Goal: Task Accomplishment & Management: Manage account settings

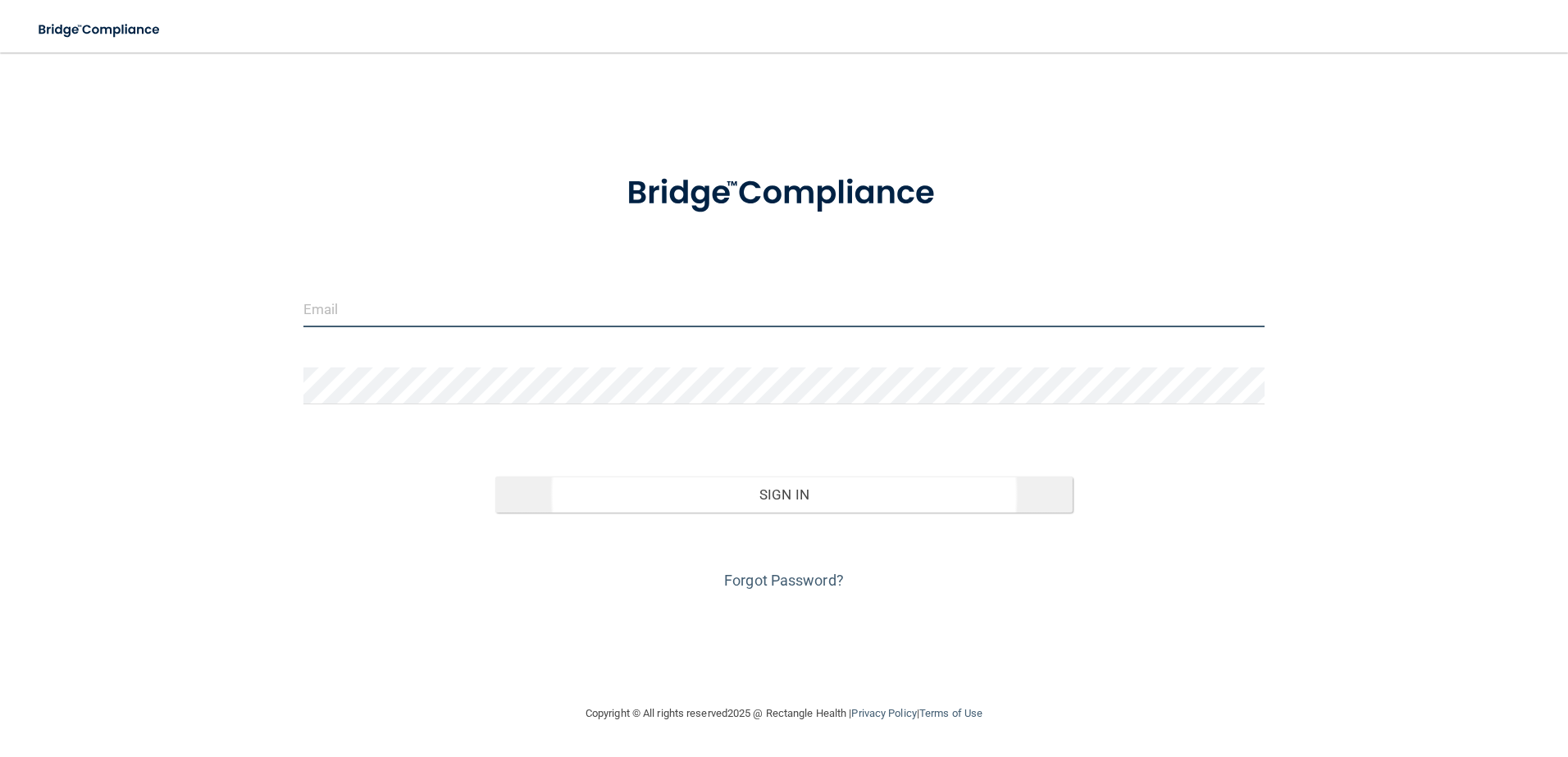
type input "[EMAIL_ADDRESS][DOMAIN_NAME]"
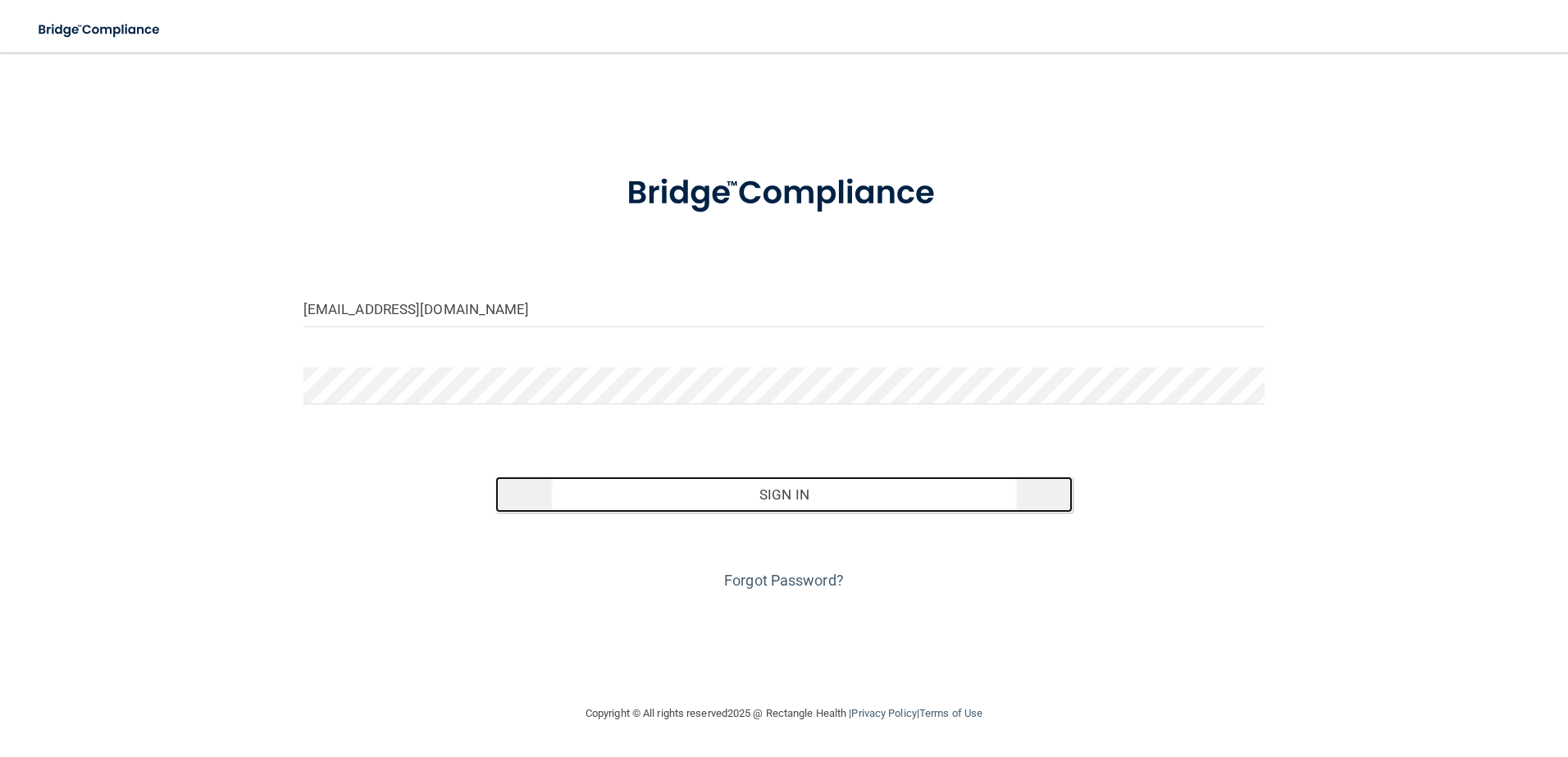
click at [819, 508] on button "Sign In" at bounding box center [784, 494] width 577 height 36
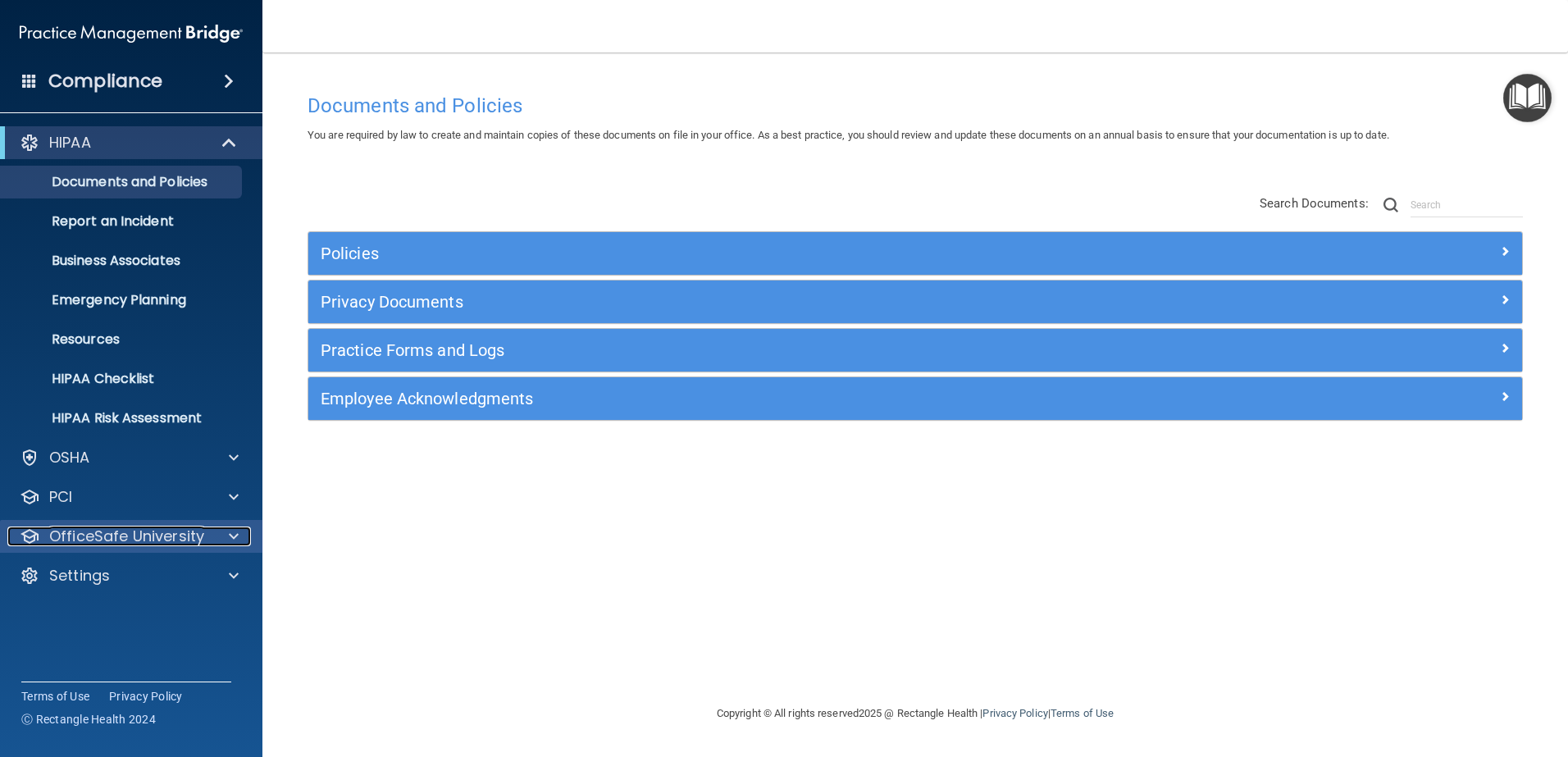
click at [229, 540] on span at bounding box center [233, 536] width 9 height 20
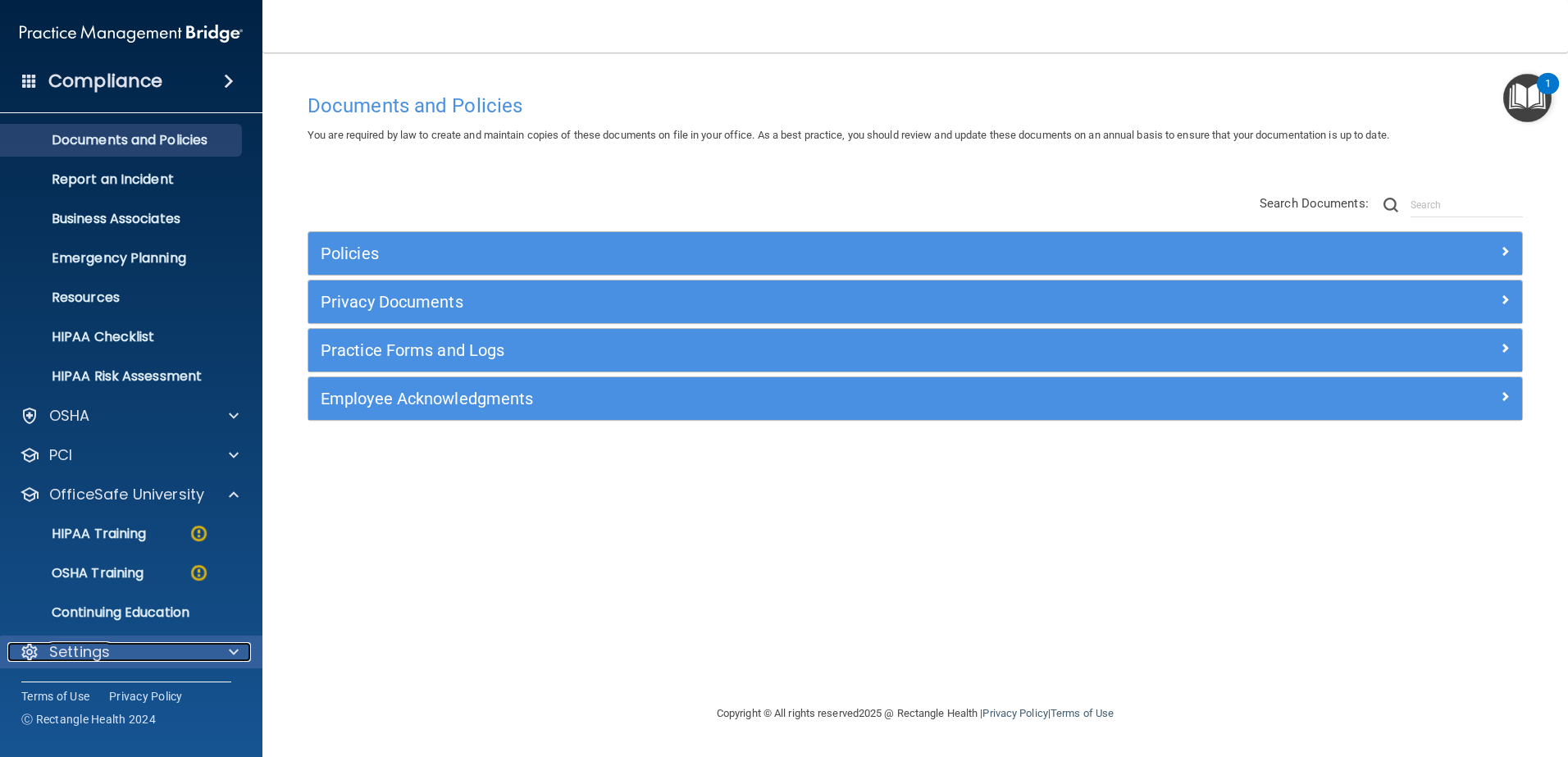
click at [233, 648] on span at bounding box center [233, 651] width 9 height 20
click at [228, 653] on div at bounding box center [231, 651] width 41 height 20
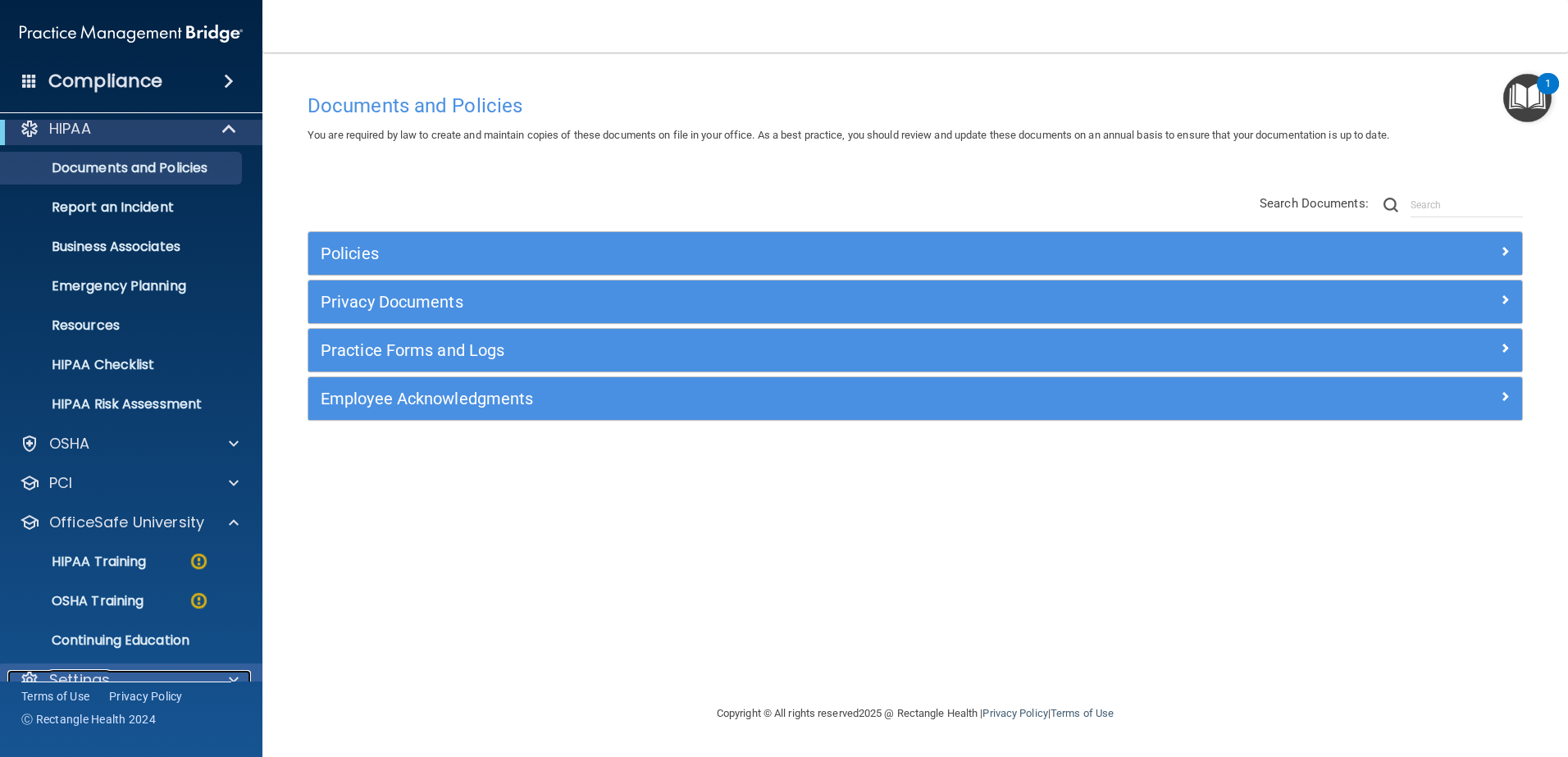
scroll to position [0, 0]
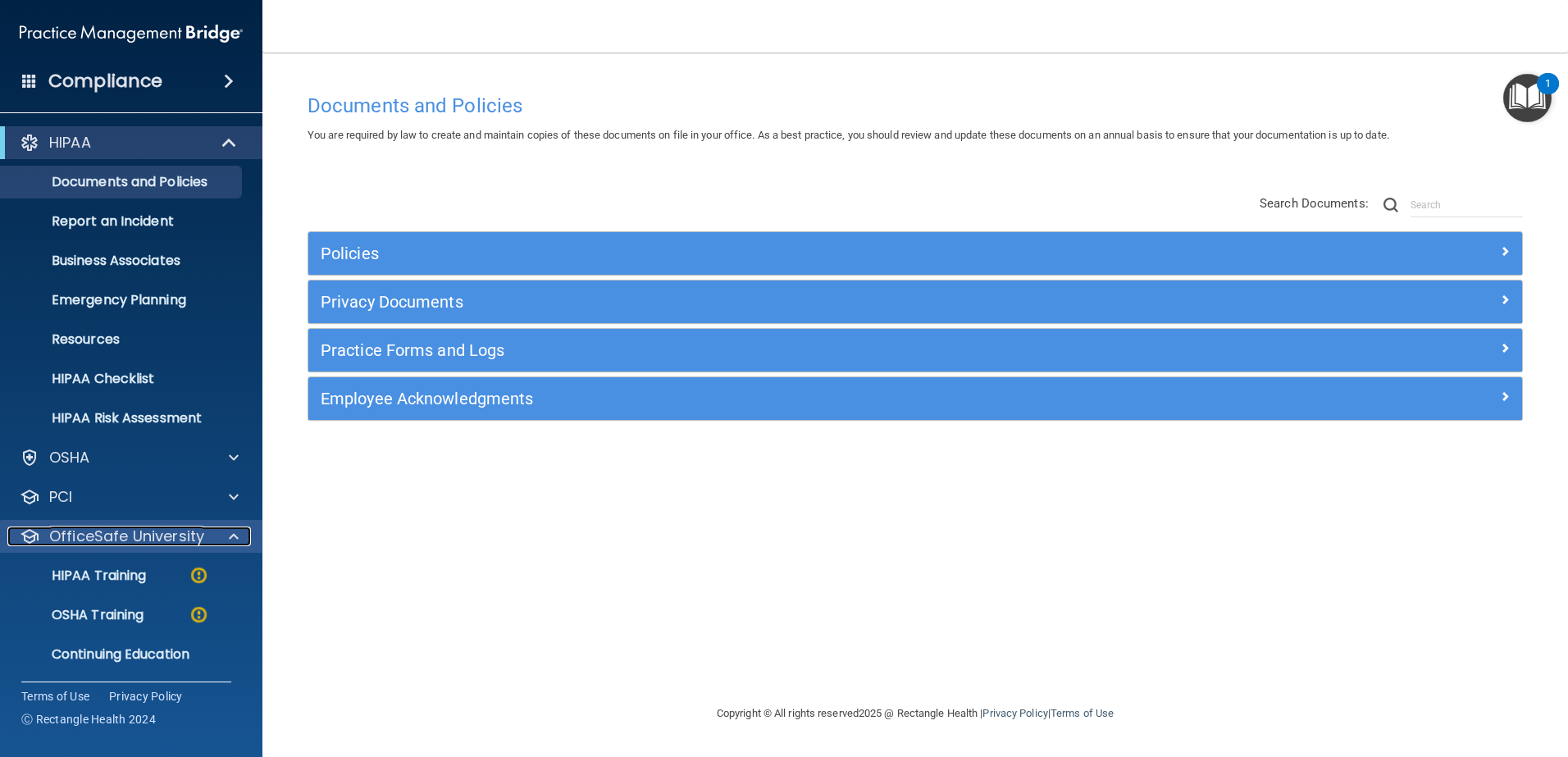
click at [242, 542] on div at bounding box center [231, 536] width 41 height 20
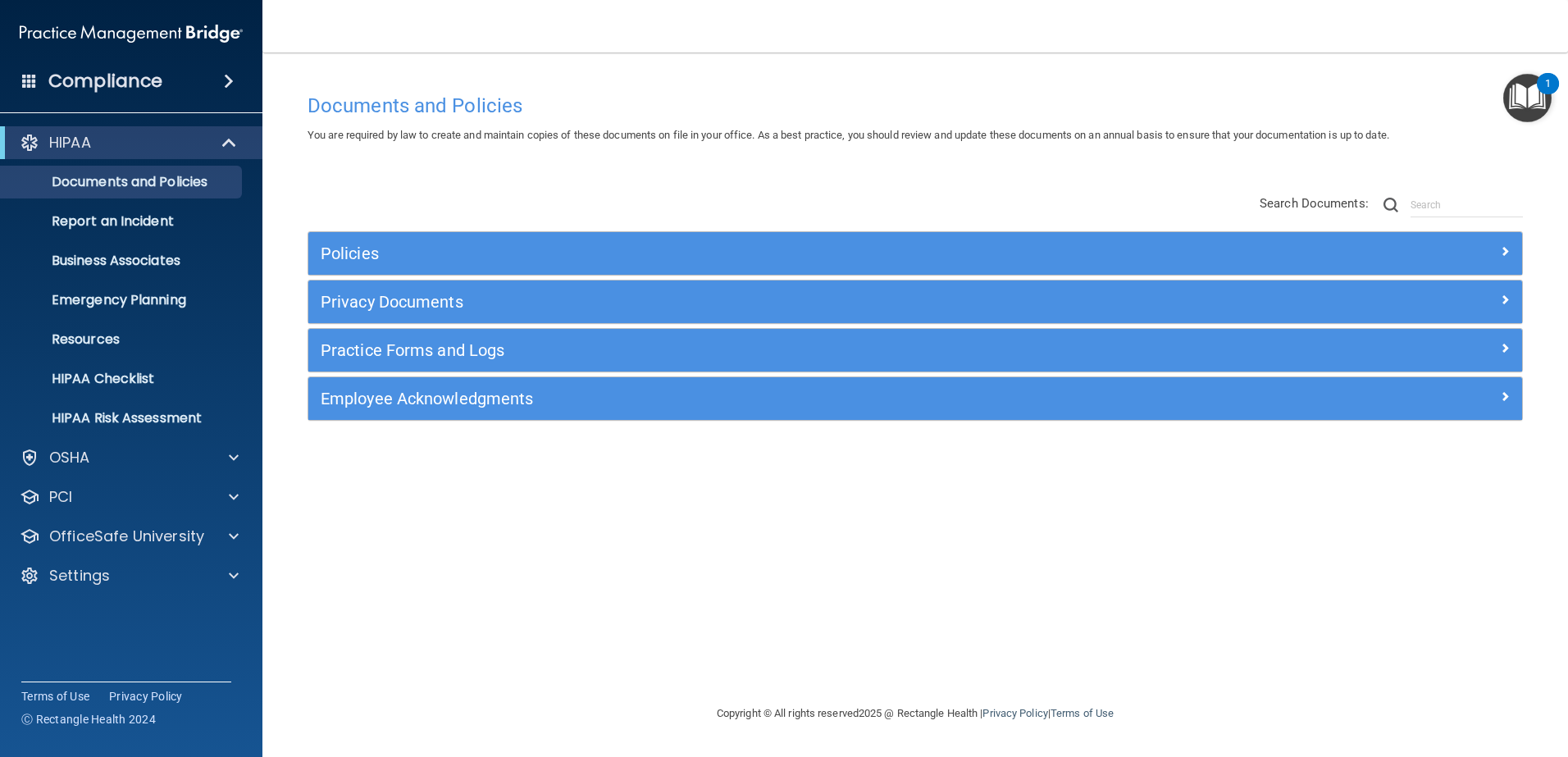
click at [37, 77] on div "Compliance" at bounding box center [131, 81] width 263 height 36
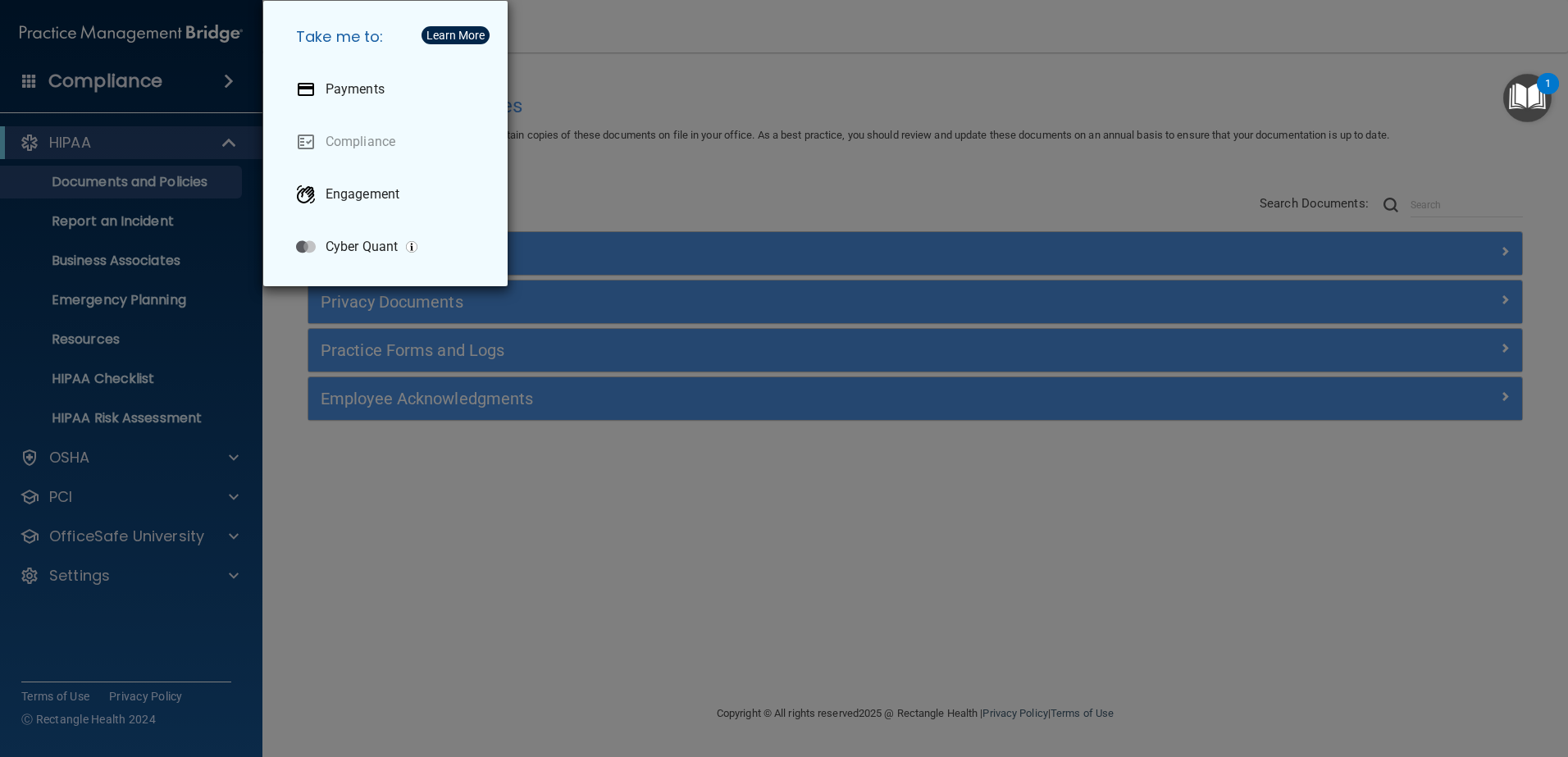
click at [415, 593] on div "Take me to: Payments Compliance Engagement Cyber Quant" at bounding box center [784, 378] width 1568 height 757
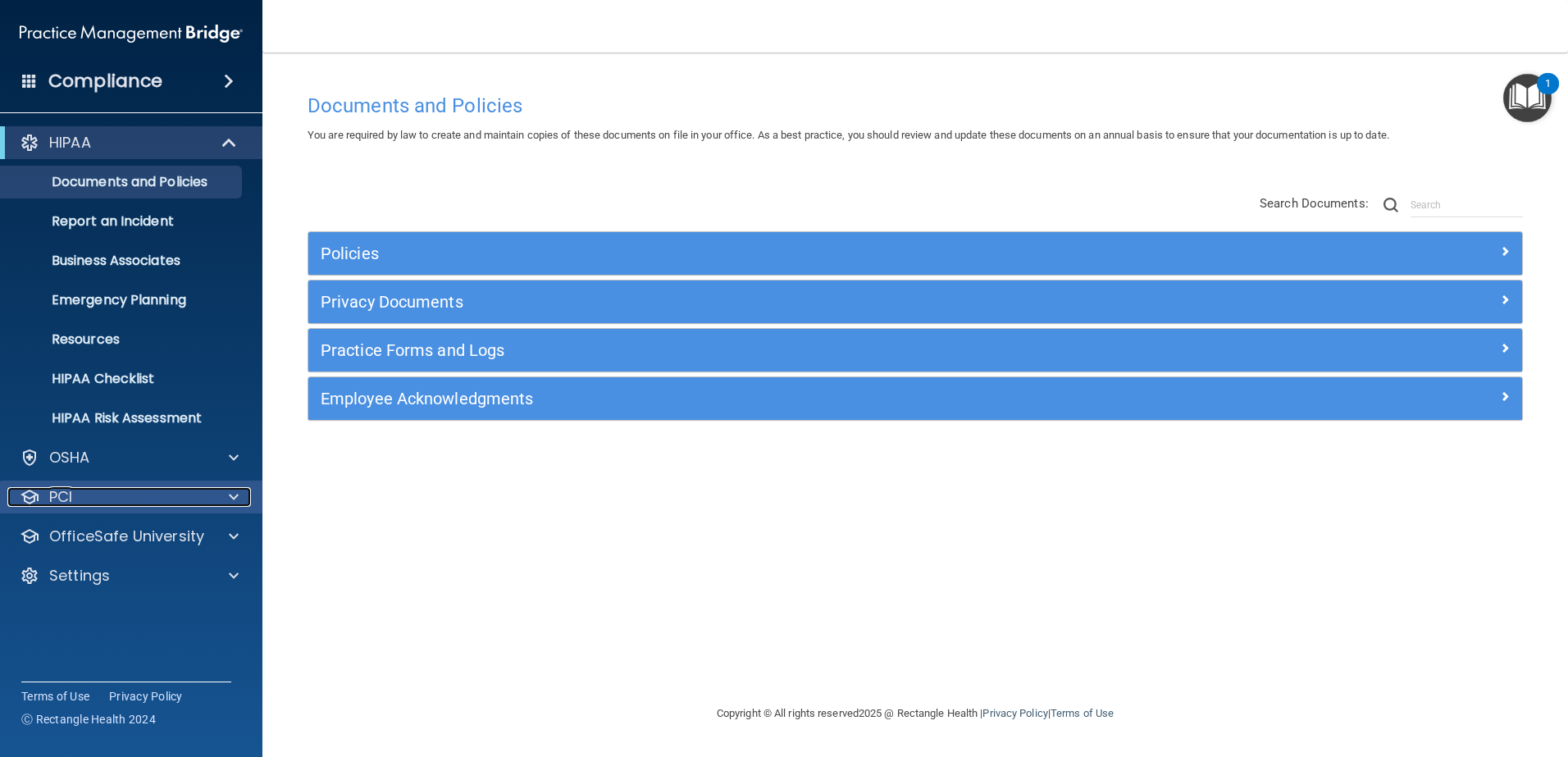
click at [234, 496] on span at bounding box center [233, 496] width 9 height 20
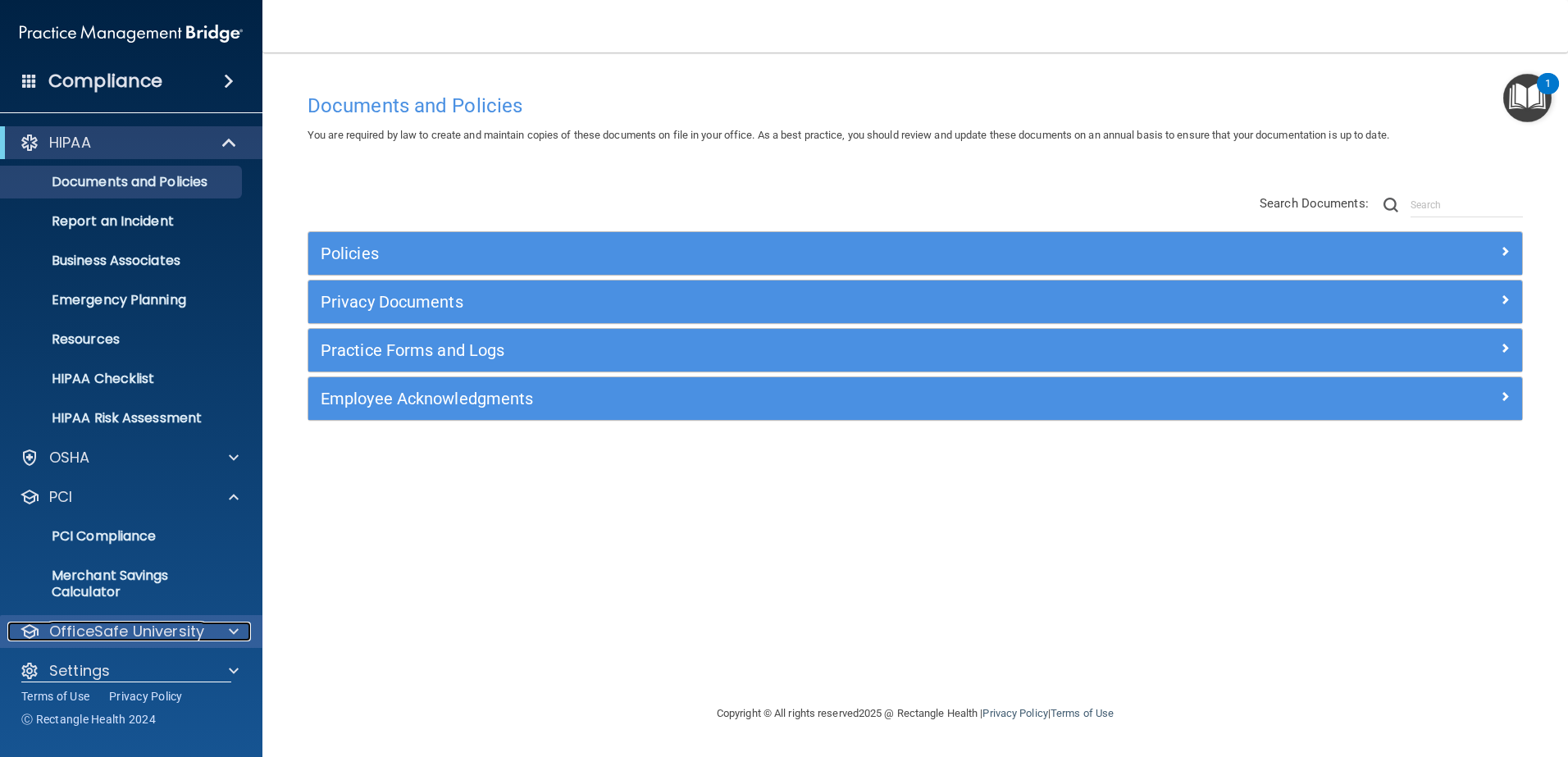
click at [232, 638] on span at bounding box center [233, 631] width 9 height 20
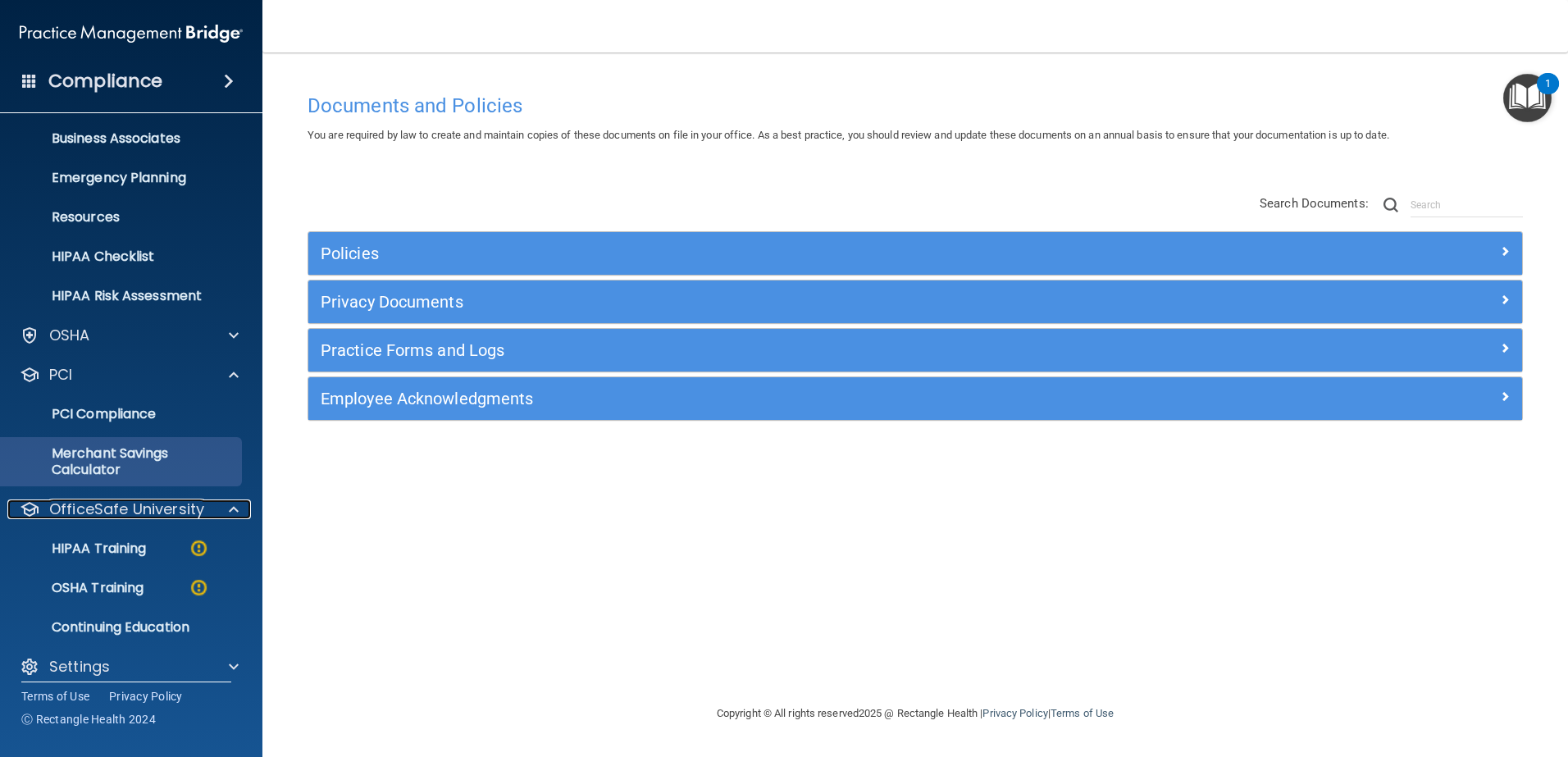
scroll to position [137, 0]
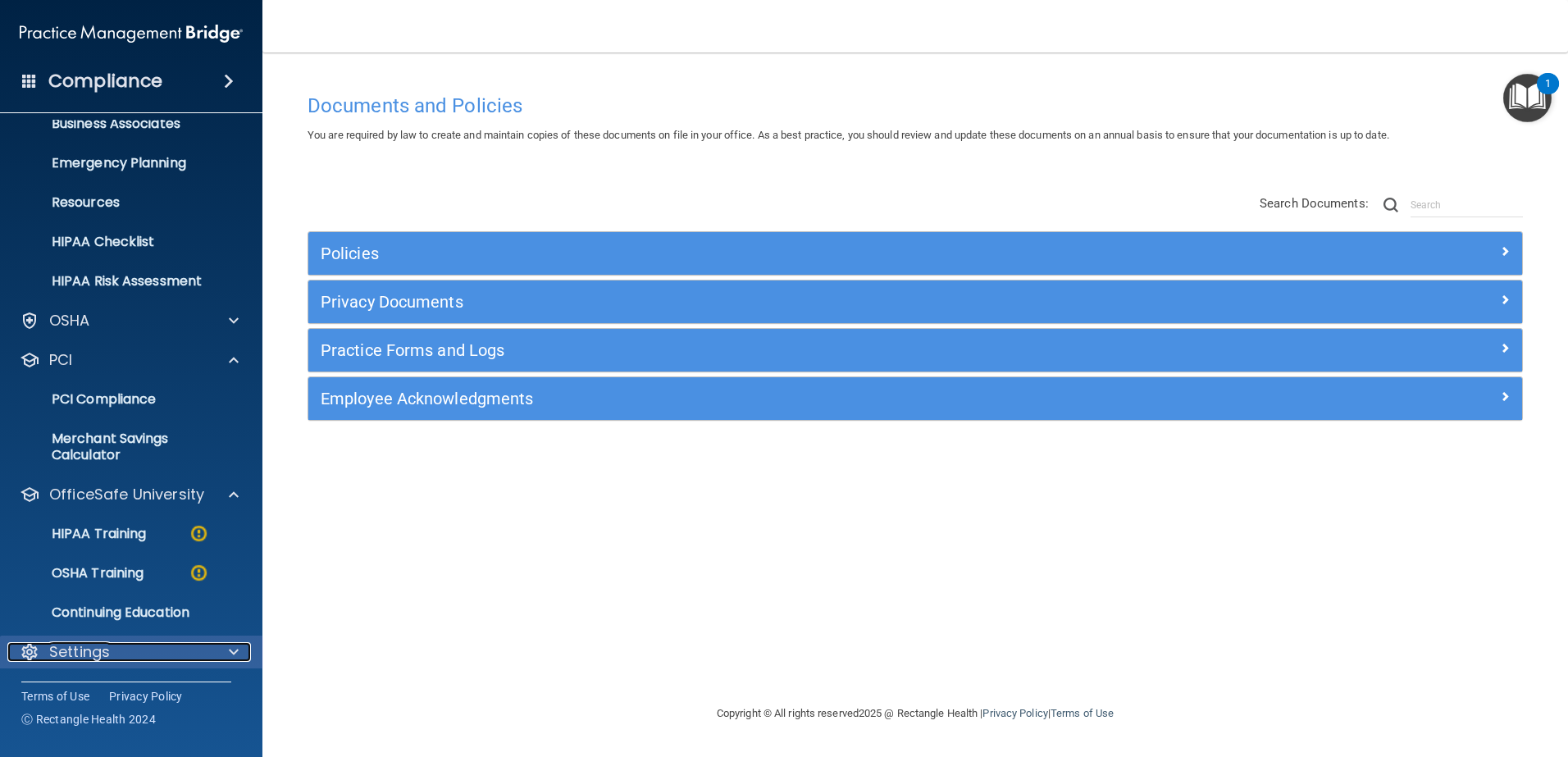
click at [69, 644] on p "Settings" at bounding box center [79, 651] width 60 height 20
click at [218, 654] on div at bounding box center [231, 651] width 41 height 20
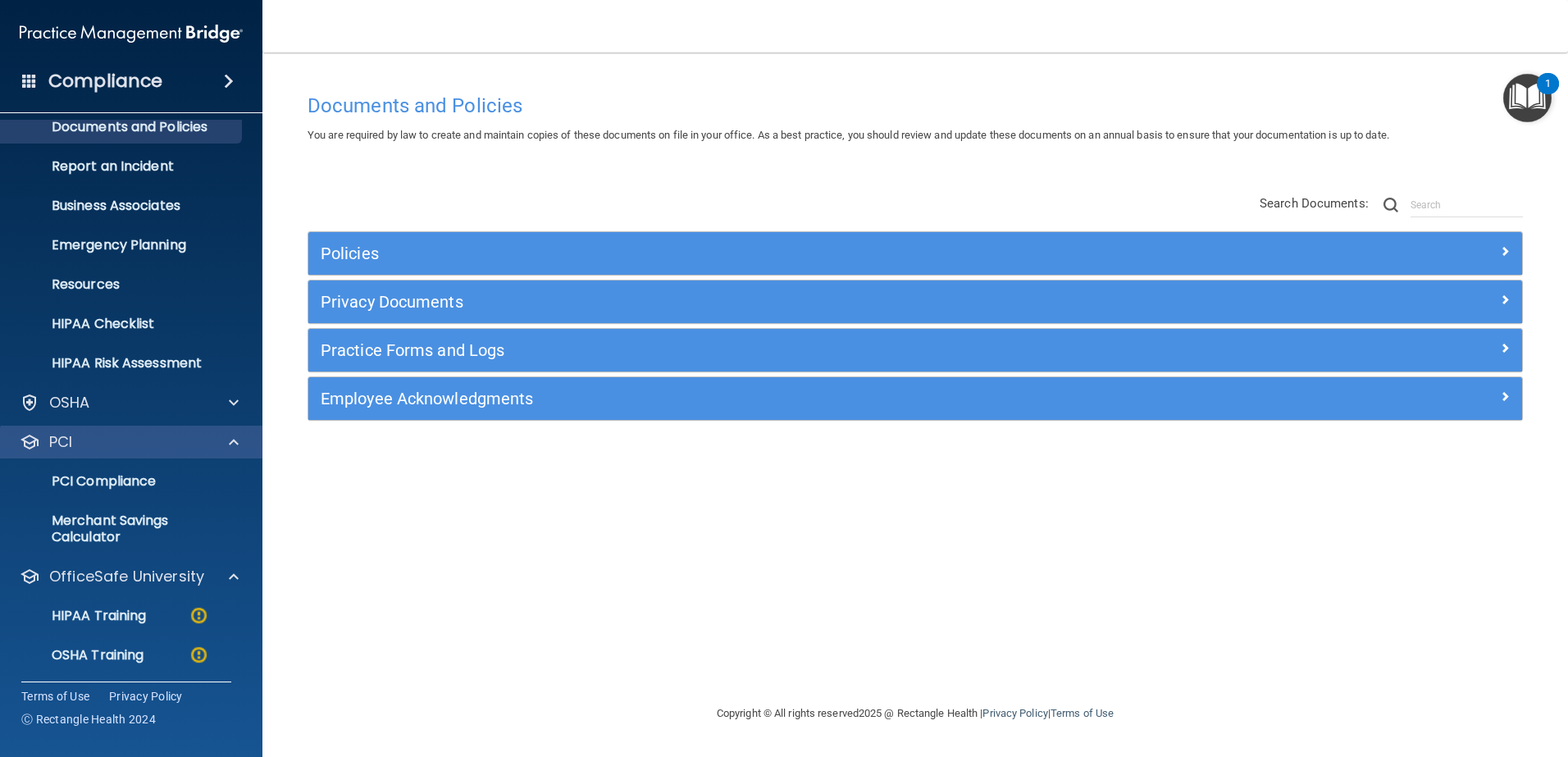
scroll to position [0, 0]
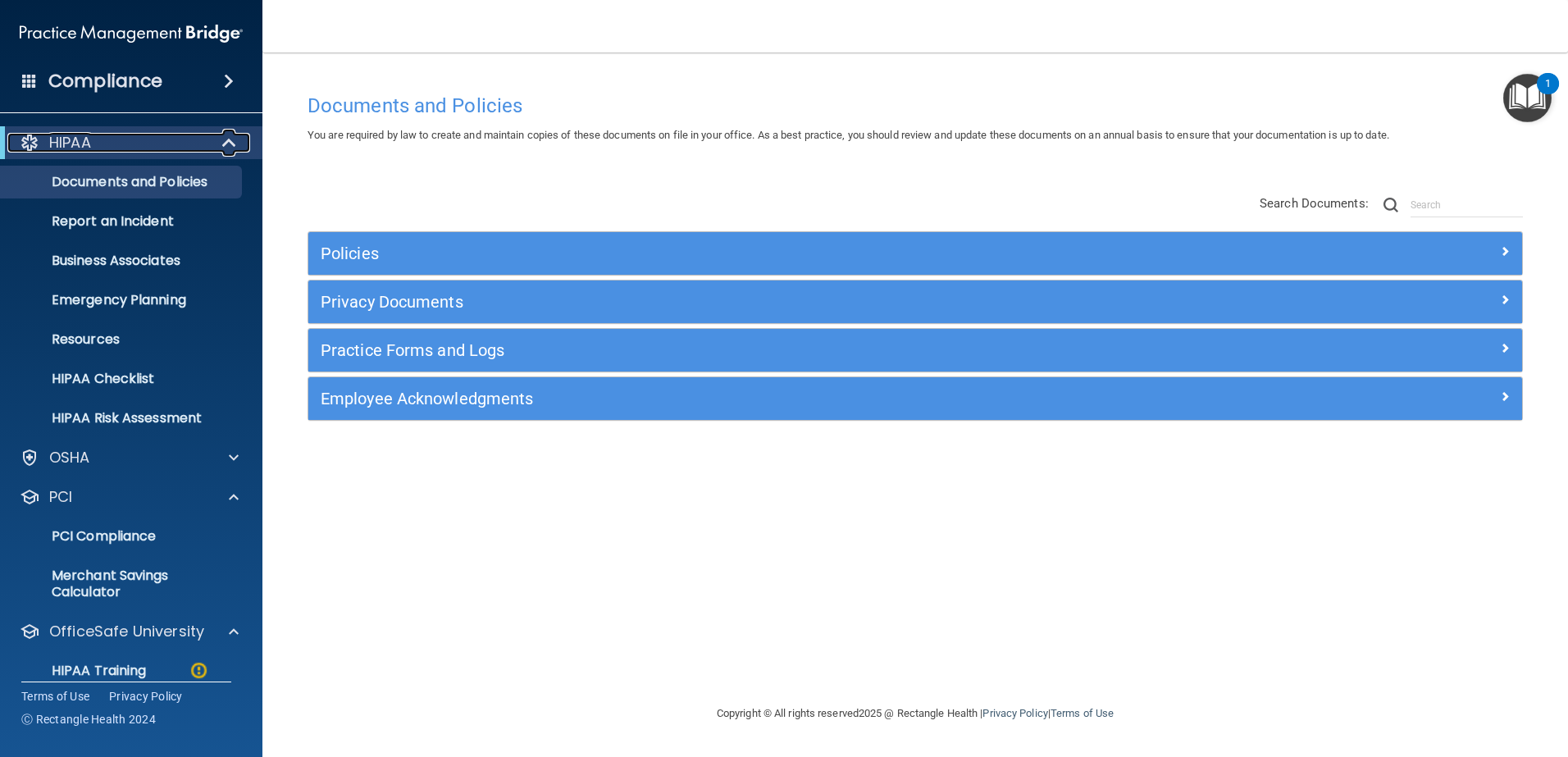
click at [234, 146] on span at bounding box center [231, 143] width 14 height 20
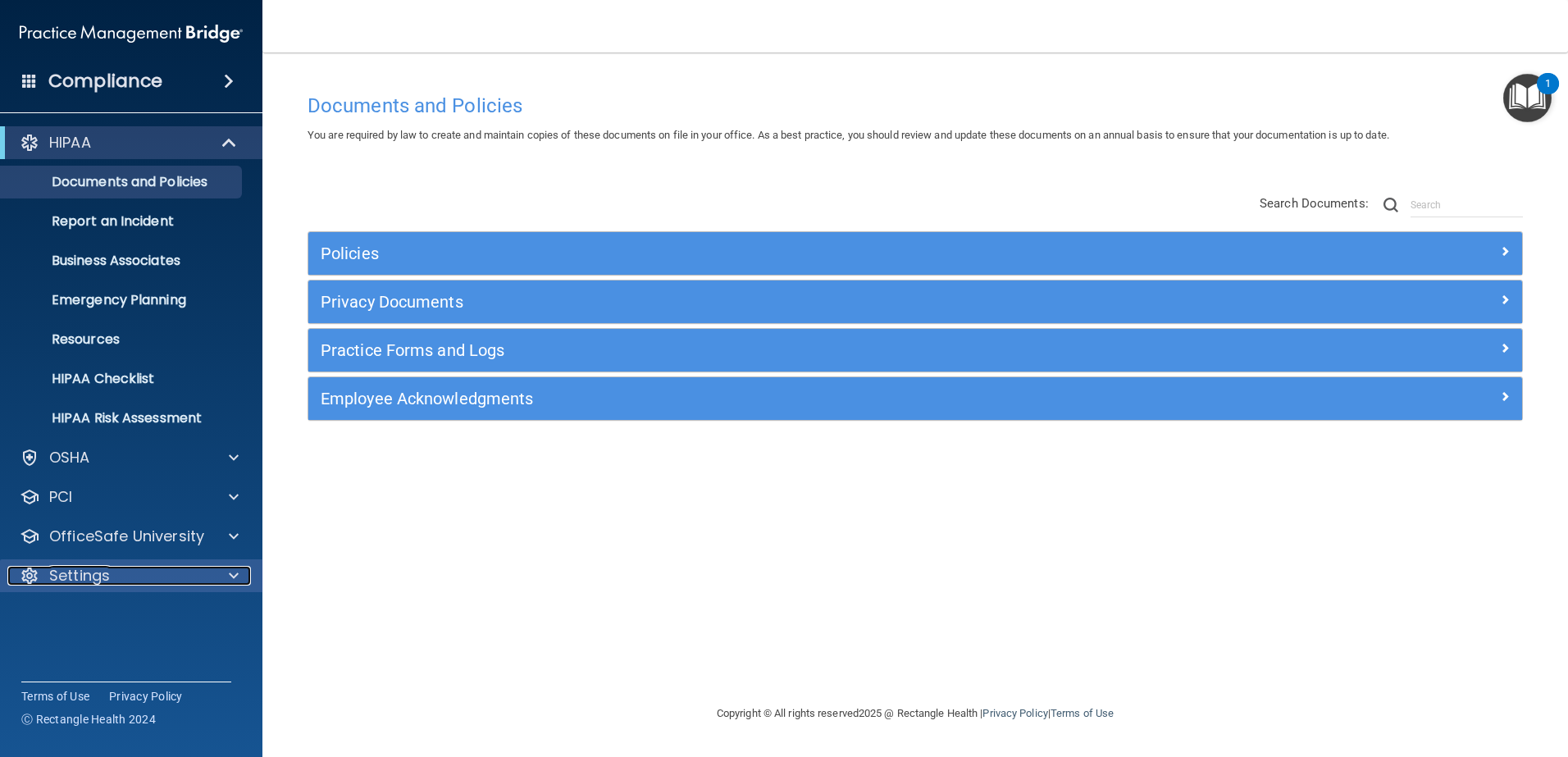
click at [236, 578] on span at bounding box center [233, 576] width 9 height 20
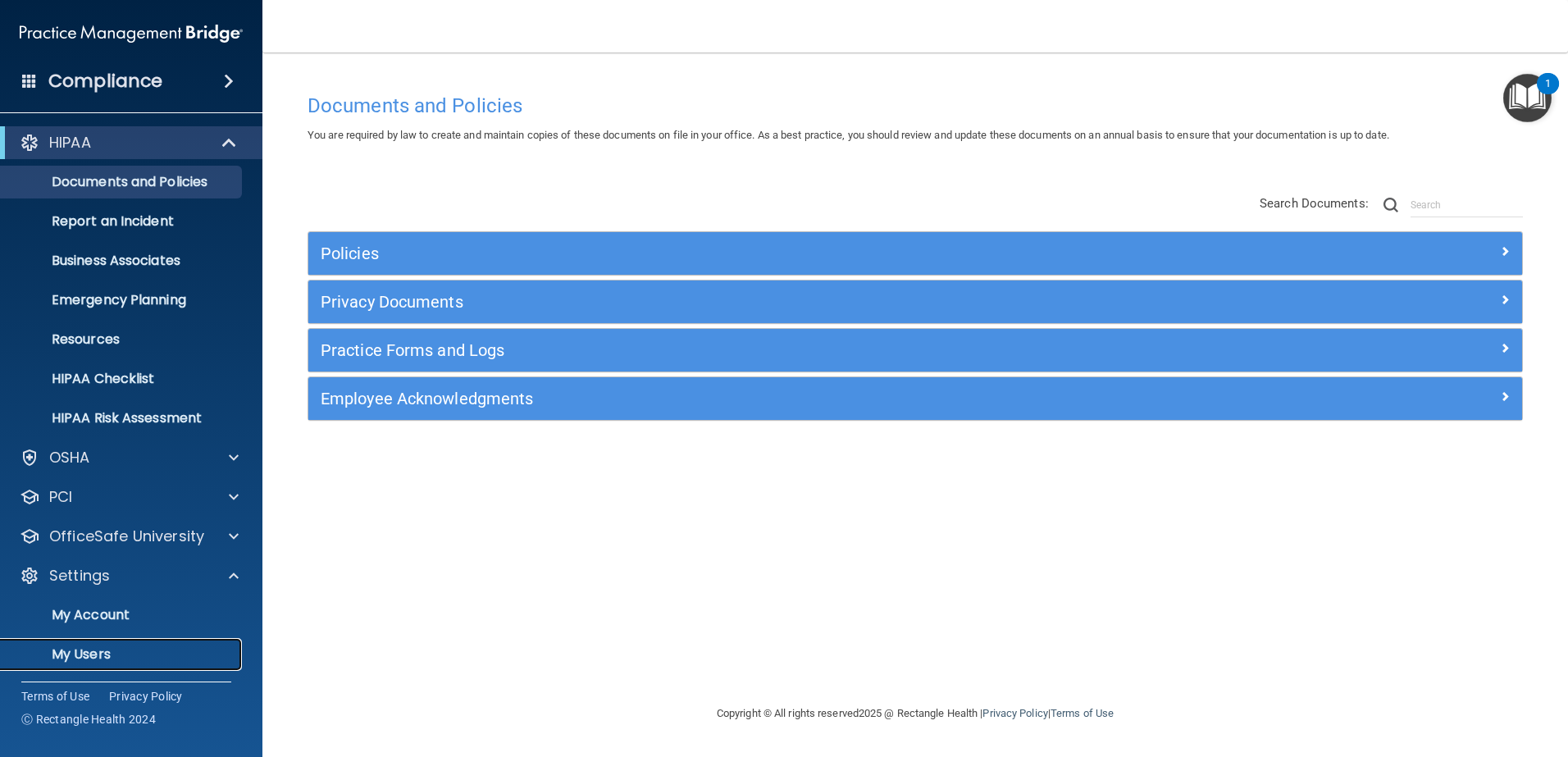
click at [99, 651] on p "My Users" at bounding box center [122, 654] width 224 height 16
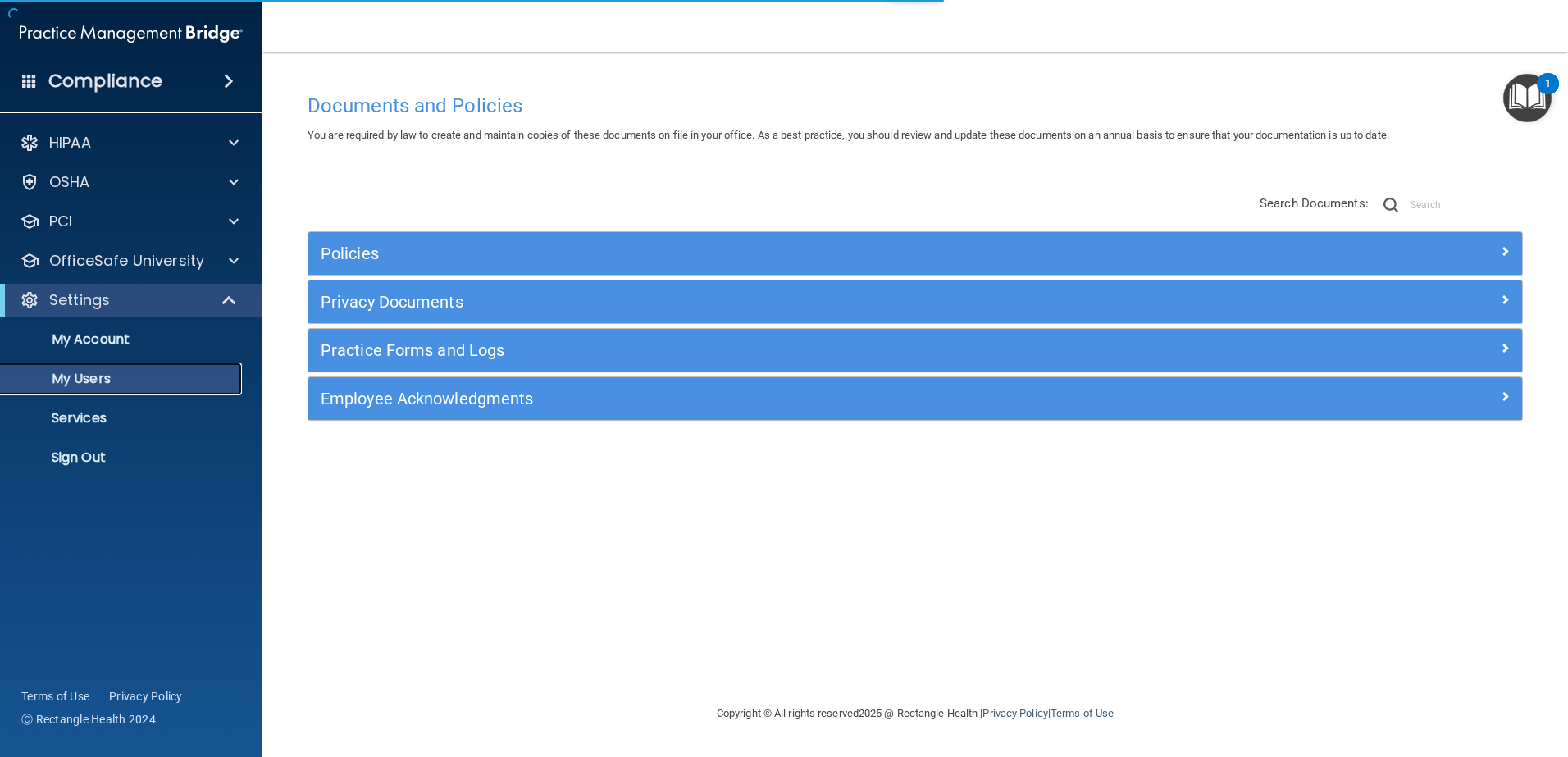
select select "20"
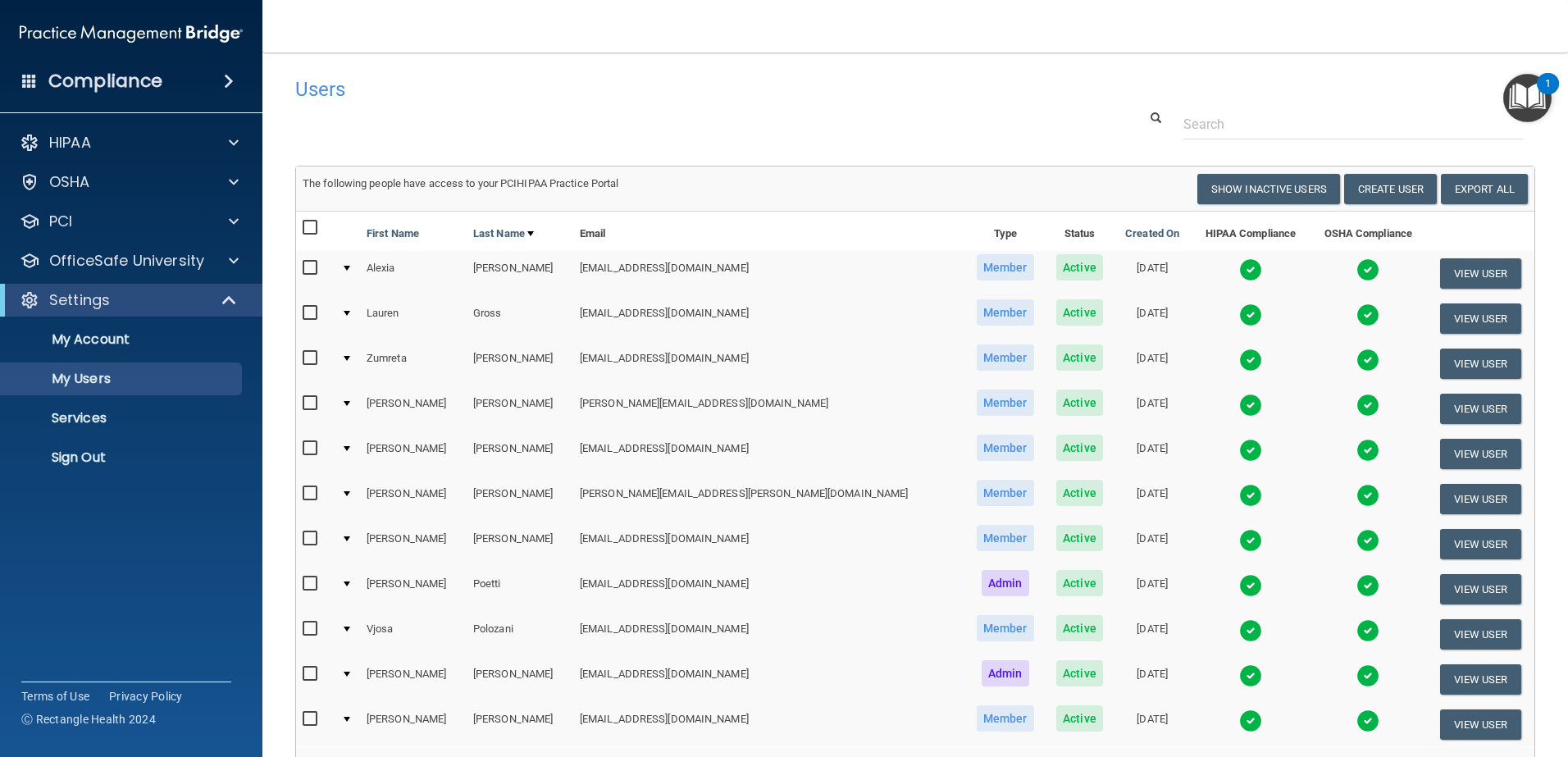
click at [311, 493] on input "checkbox" at bounding box center [312, 493] width 19 height 13
checkbox input "true"
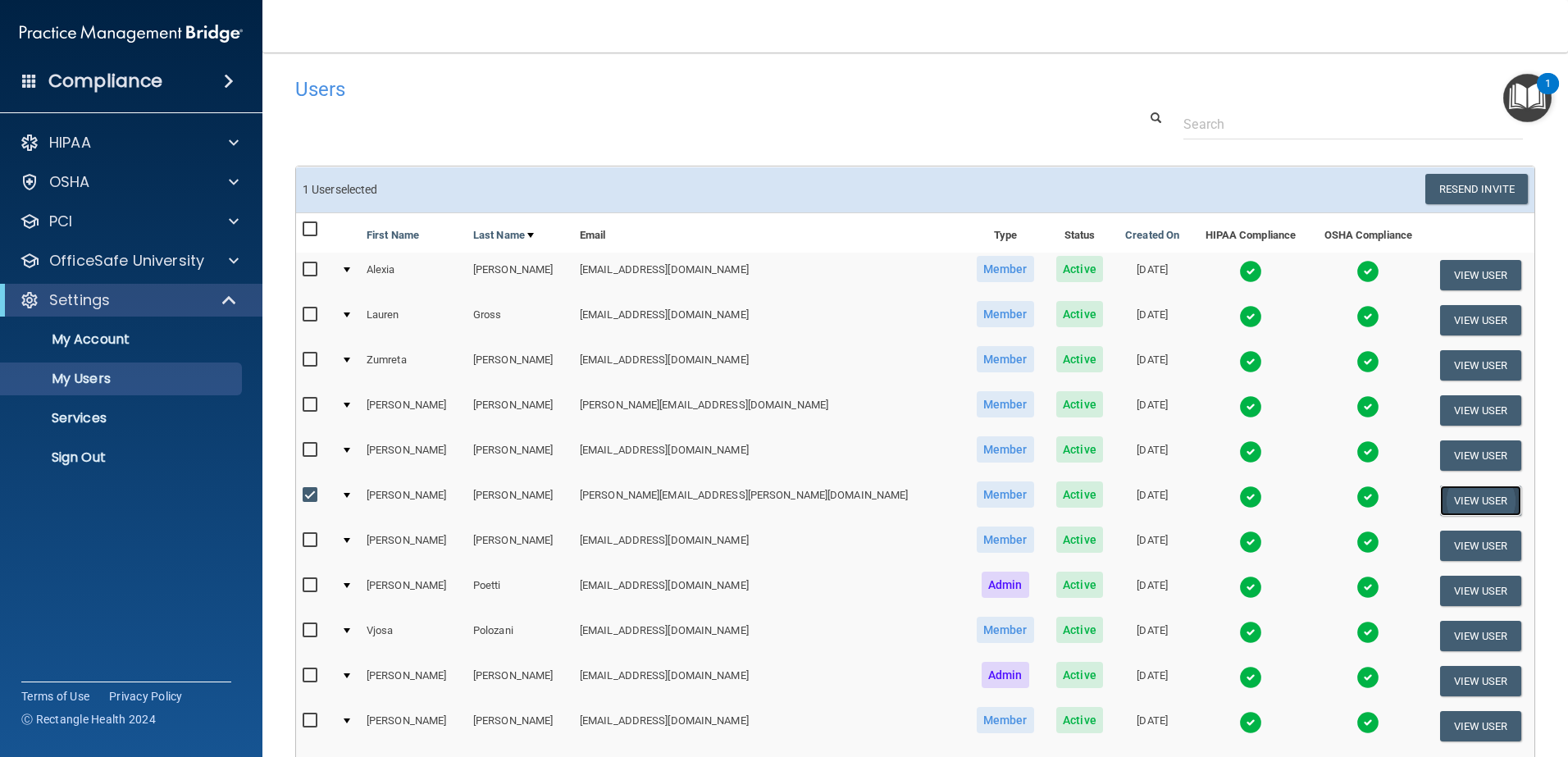
click at [1445, 500] on button "View User" at bounding box center [1480, 501] width 81 height 30
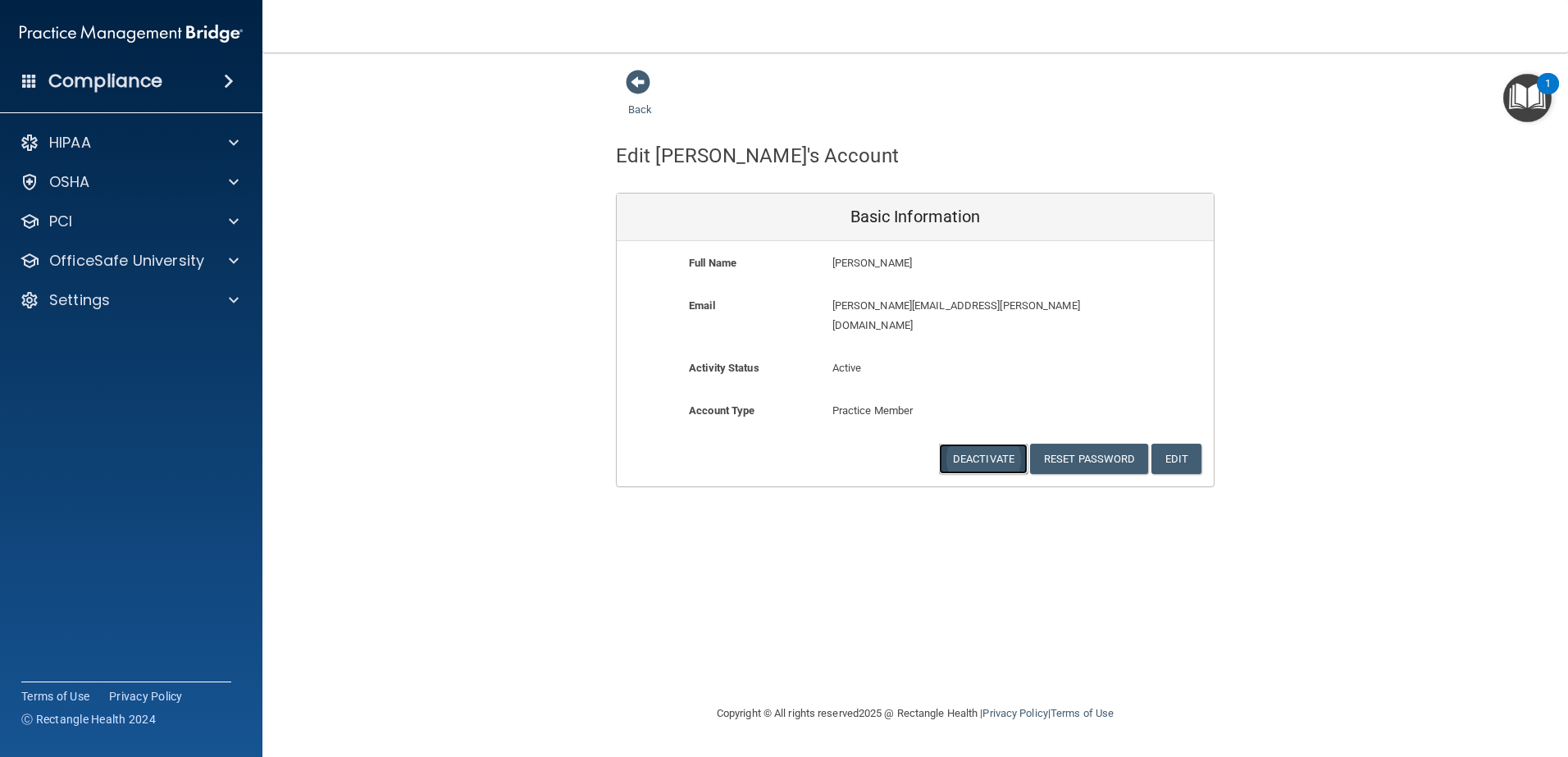
click at [985, 443] on button "Deactivate" at bounding box center [983, 458] width 89 height 30
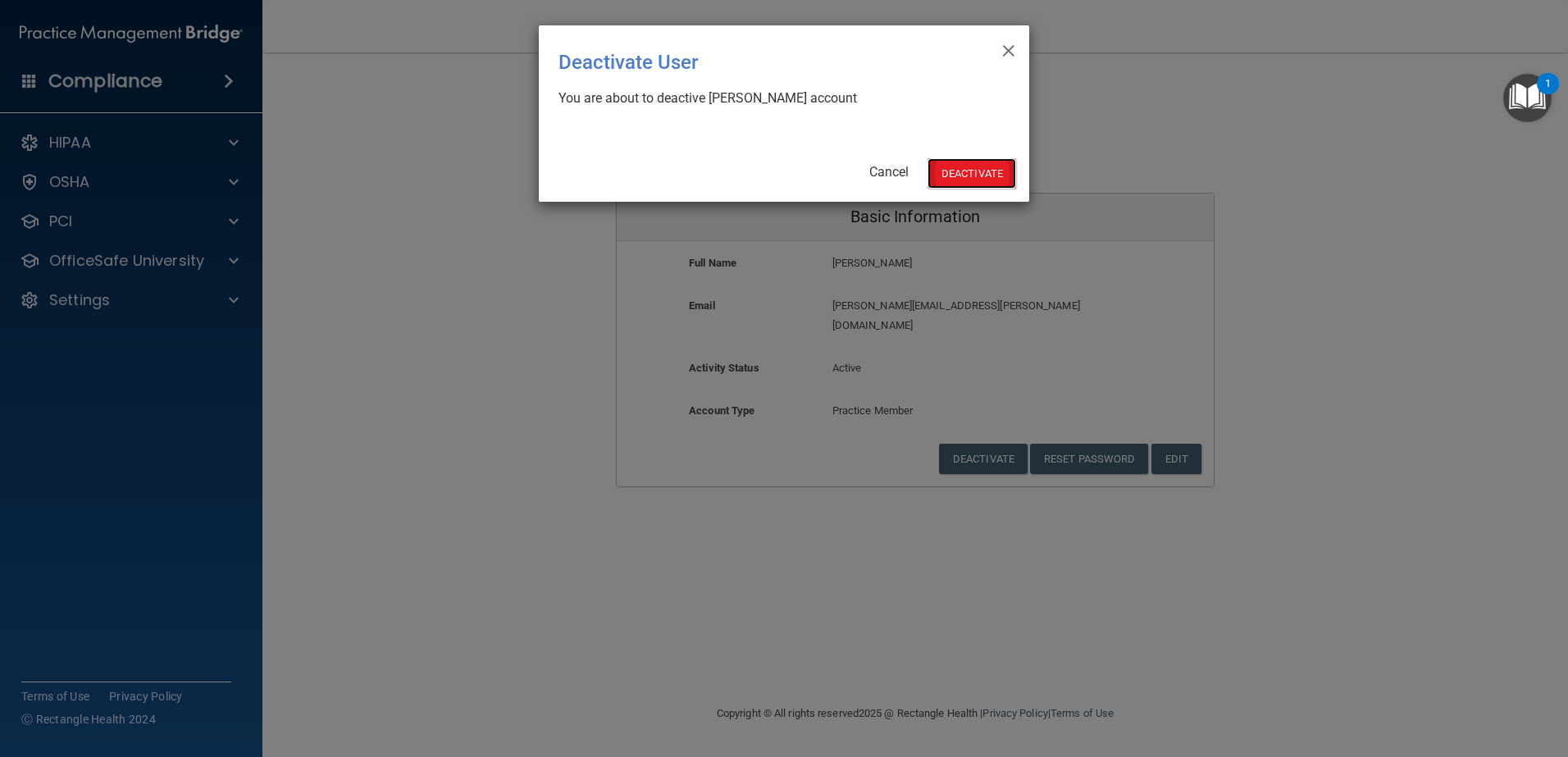
click at [964, 166] on button "Deactivate" at bounding box center [972, 173] width 89 height 30
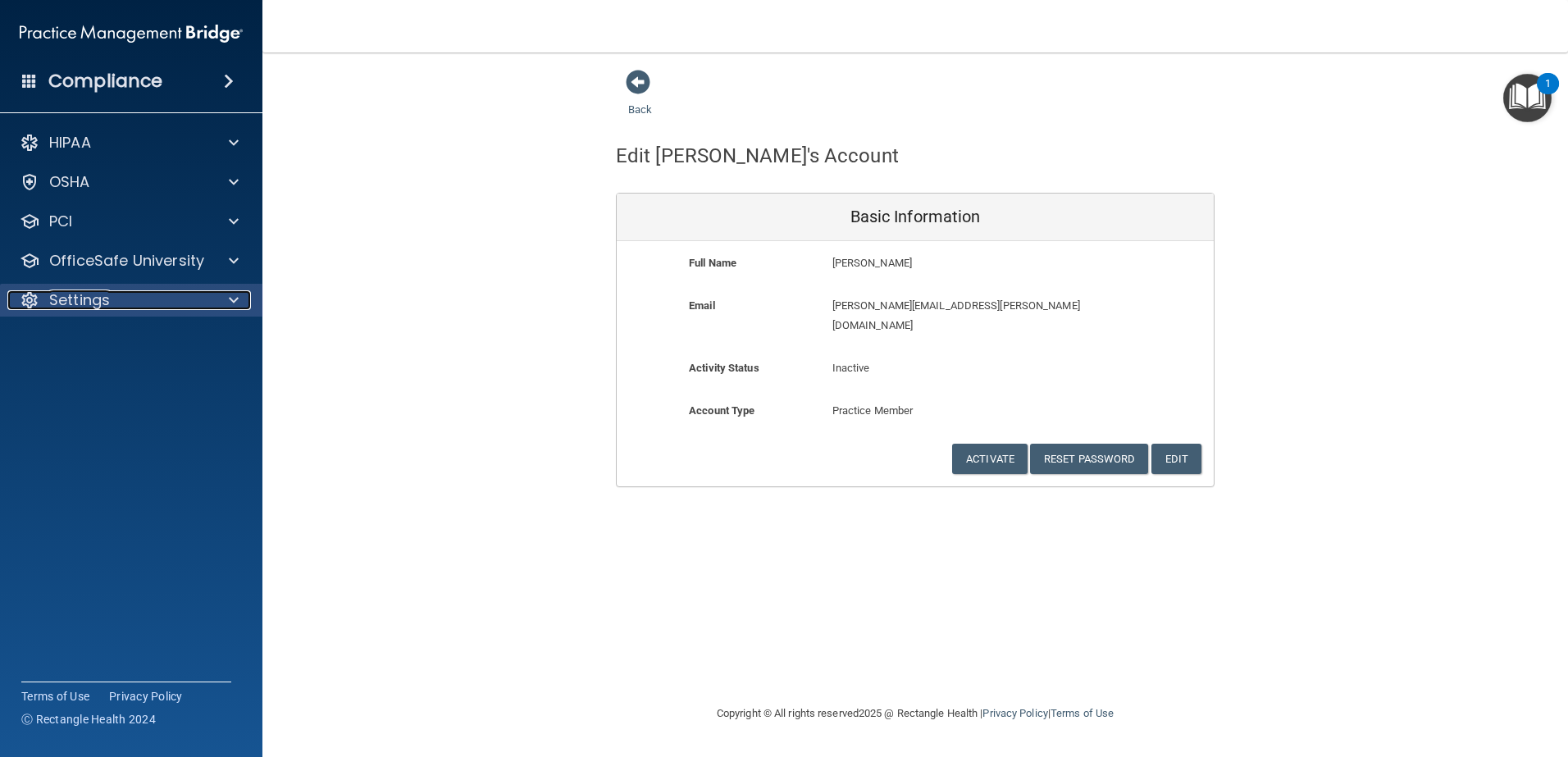
click at [228, 301] on div at bounding box center [231, 300] width 41 height 20
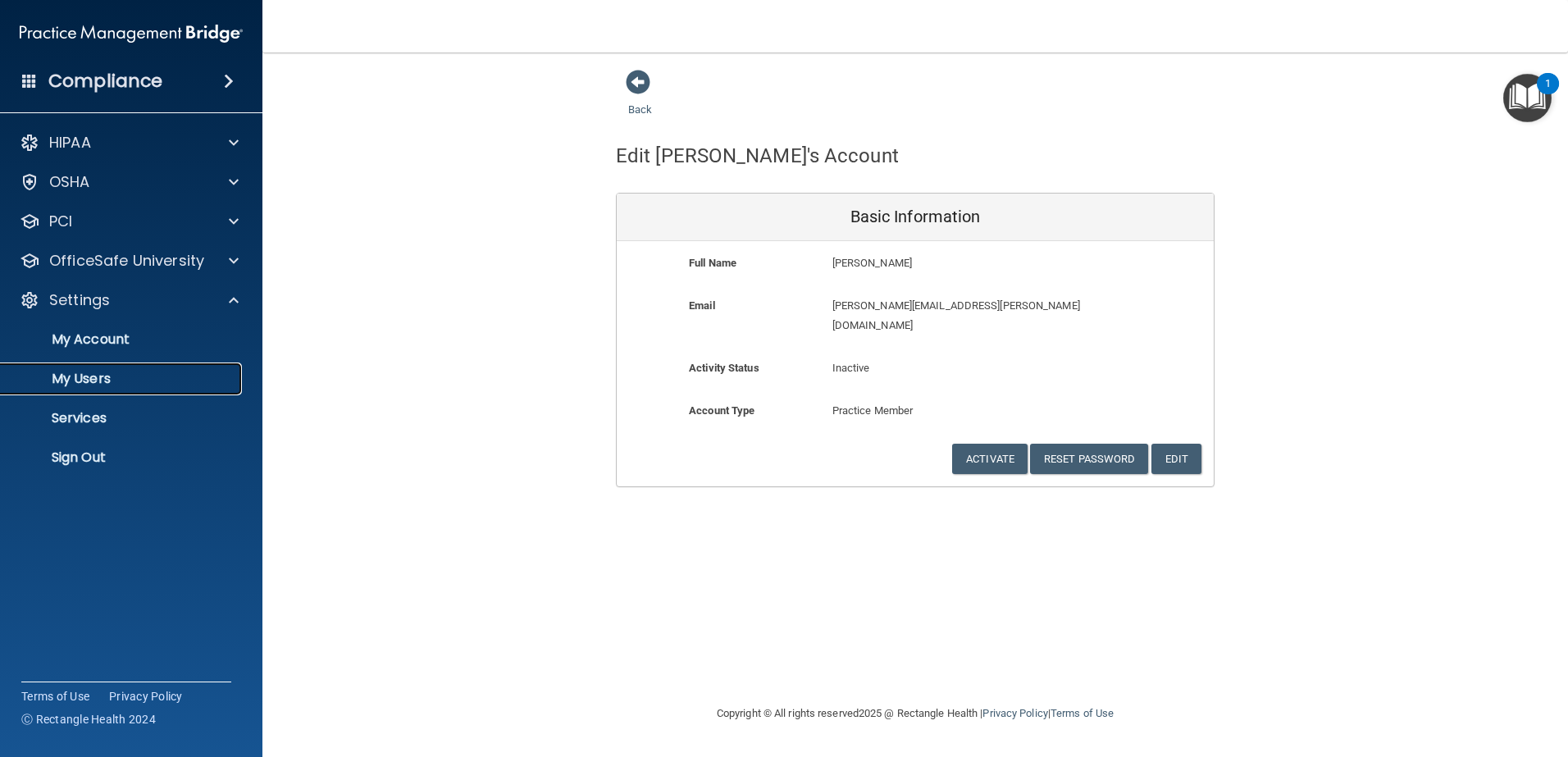
click at [83, 382] on p "My Users" at bounding box center [122, 378] width 224 height 16
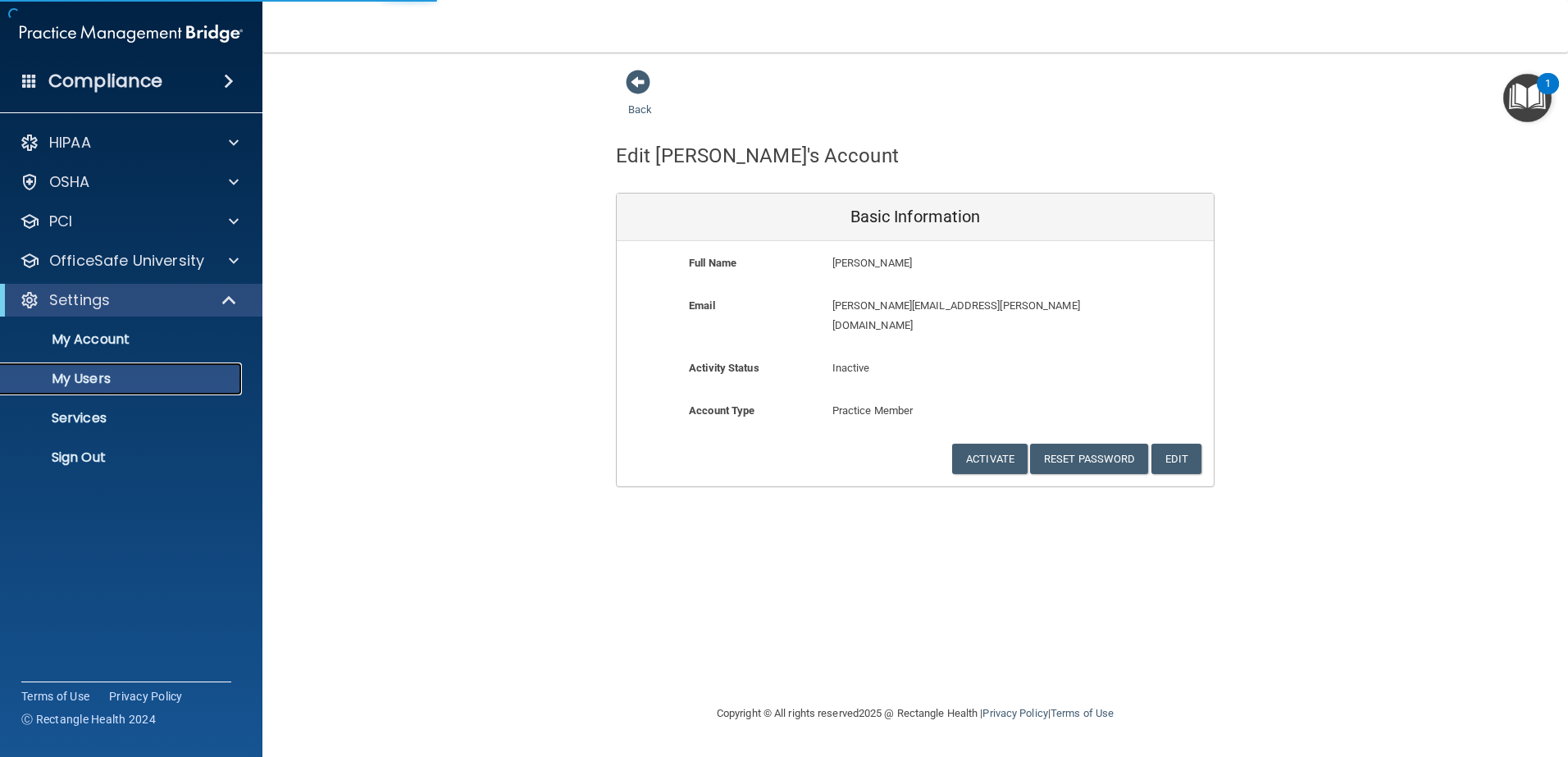
select select "20"
